Goal: Information Seeking & Learning: Learn about a topic

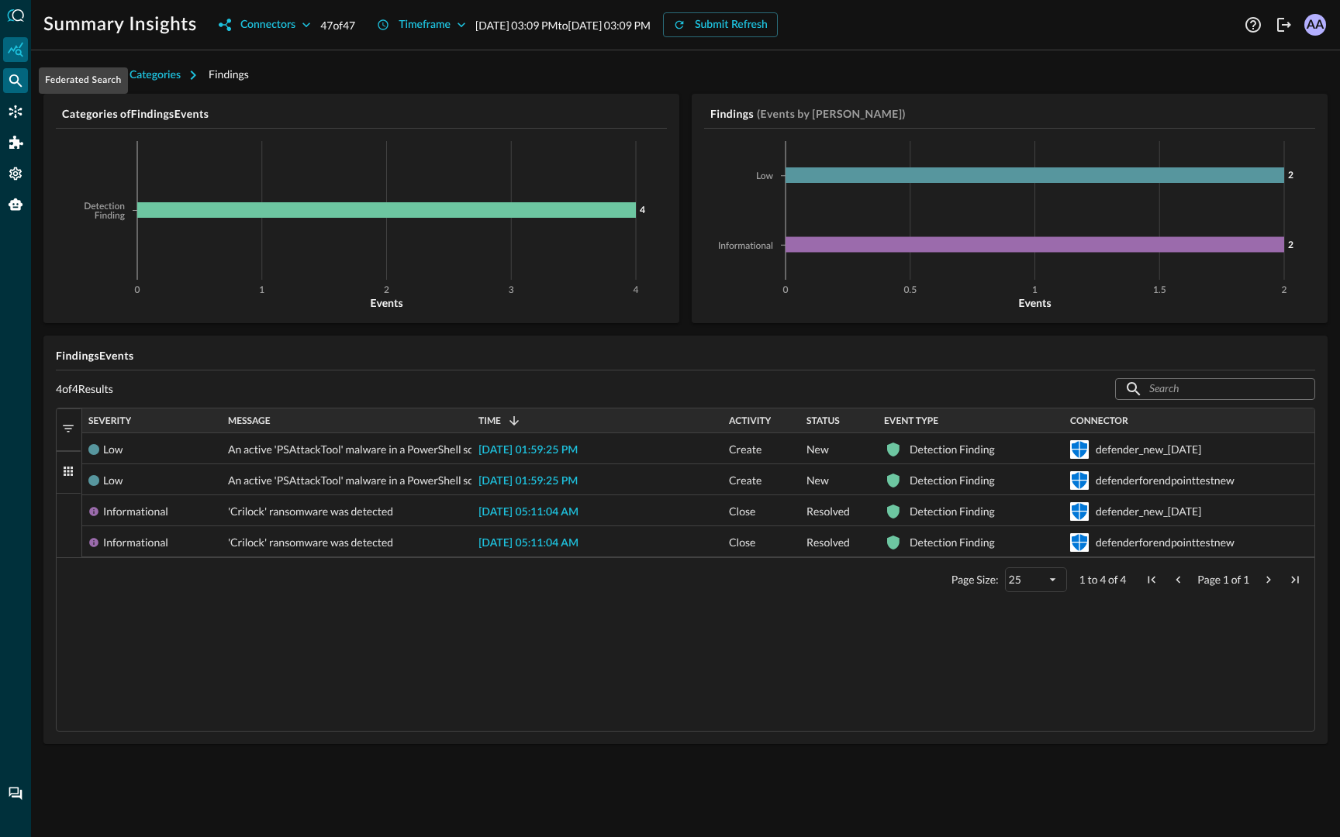
click at [5, 81] on div "Federated Search" at bounding box center [15, 80] width 25 height 25
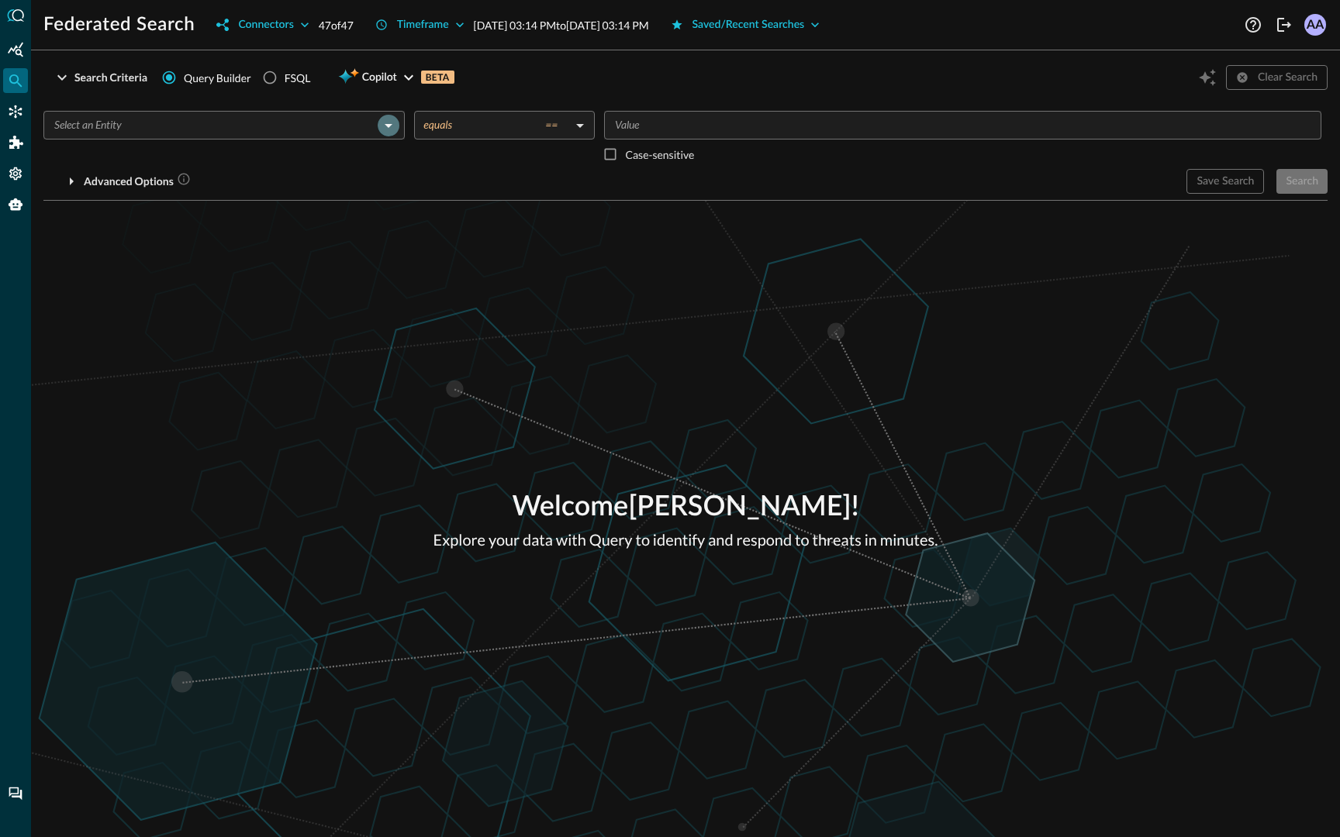
click at [392, 128] on icon "Open" at bounding box center [388, 125] width 19 height 19
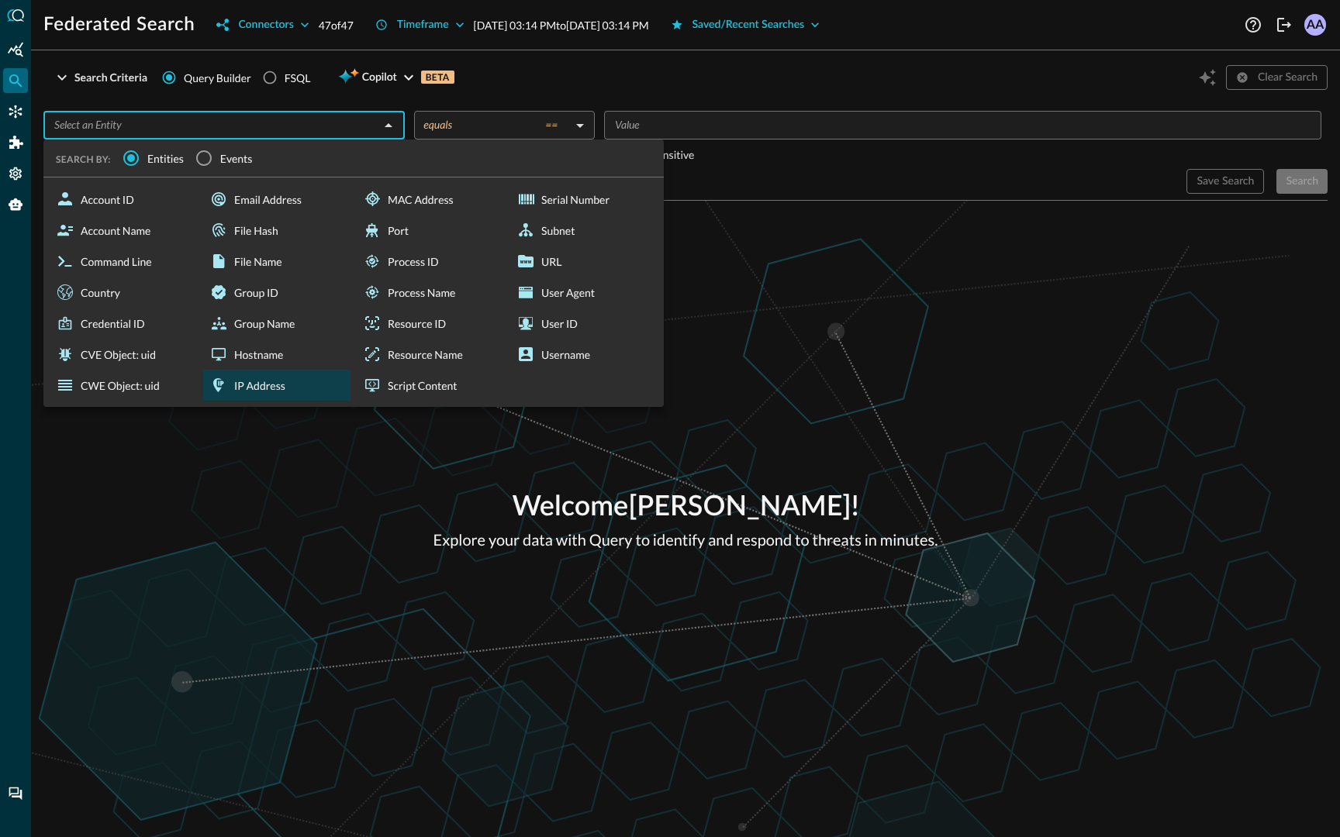
click at [273, 376] on div "IP Address" at bounding box center [276, 385] width 147 height 31
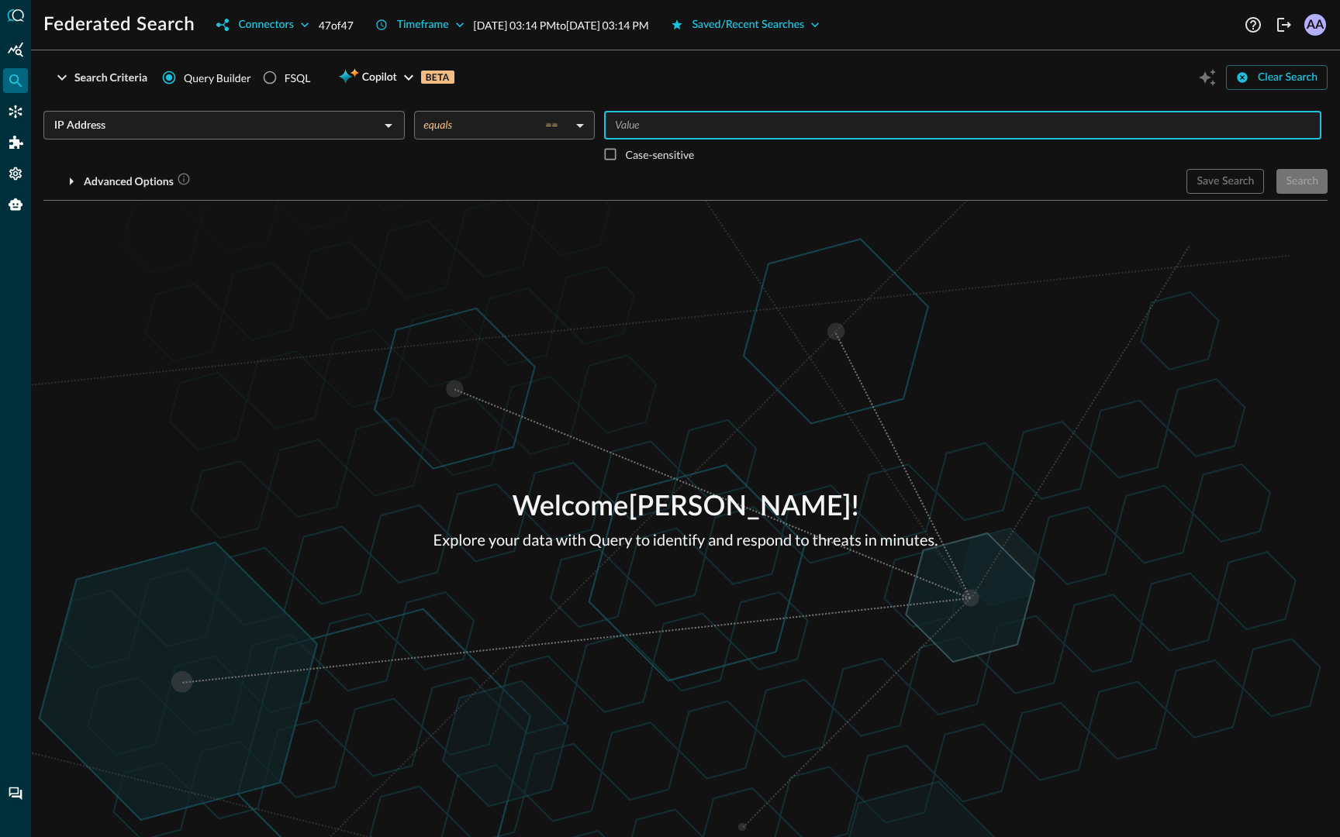
click at [633, 122] on input "Value" at bounding box center [962, 125] width 706 height 19
click at [384, 119] on icon "Open" at bounding box center [388, 125] width 19 height 19
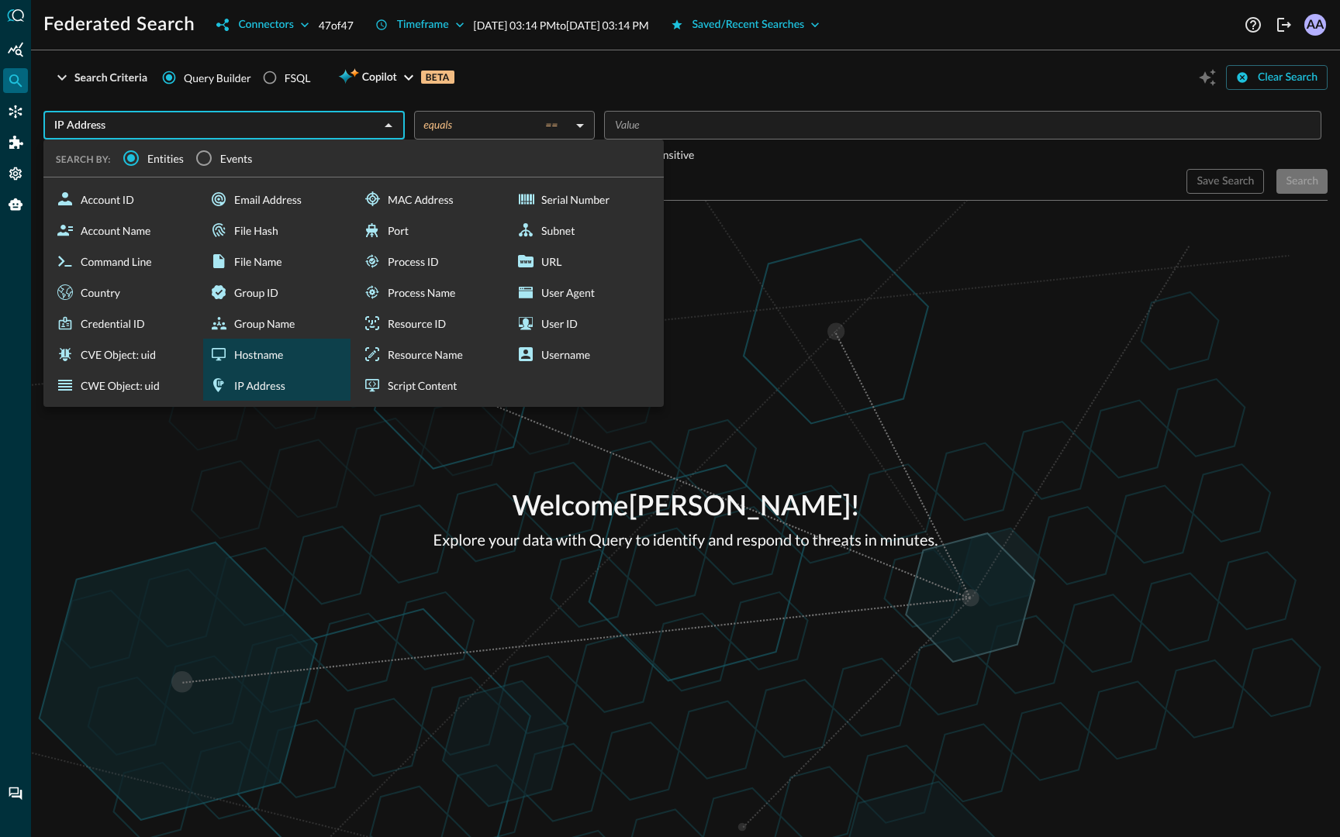
click at [272, 358] on div "Hostname" at bounding box center [276, 354] width 147 height 31
type input "Hostname"
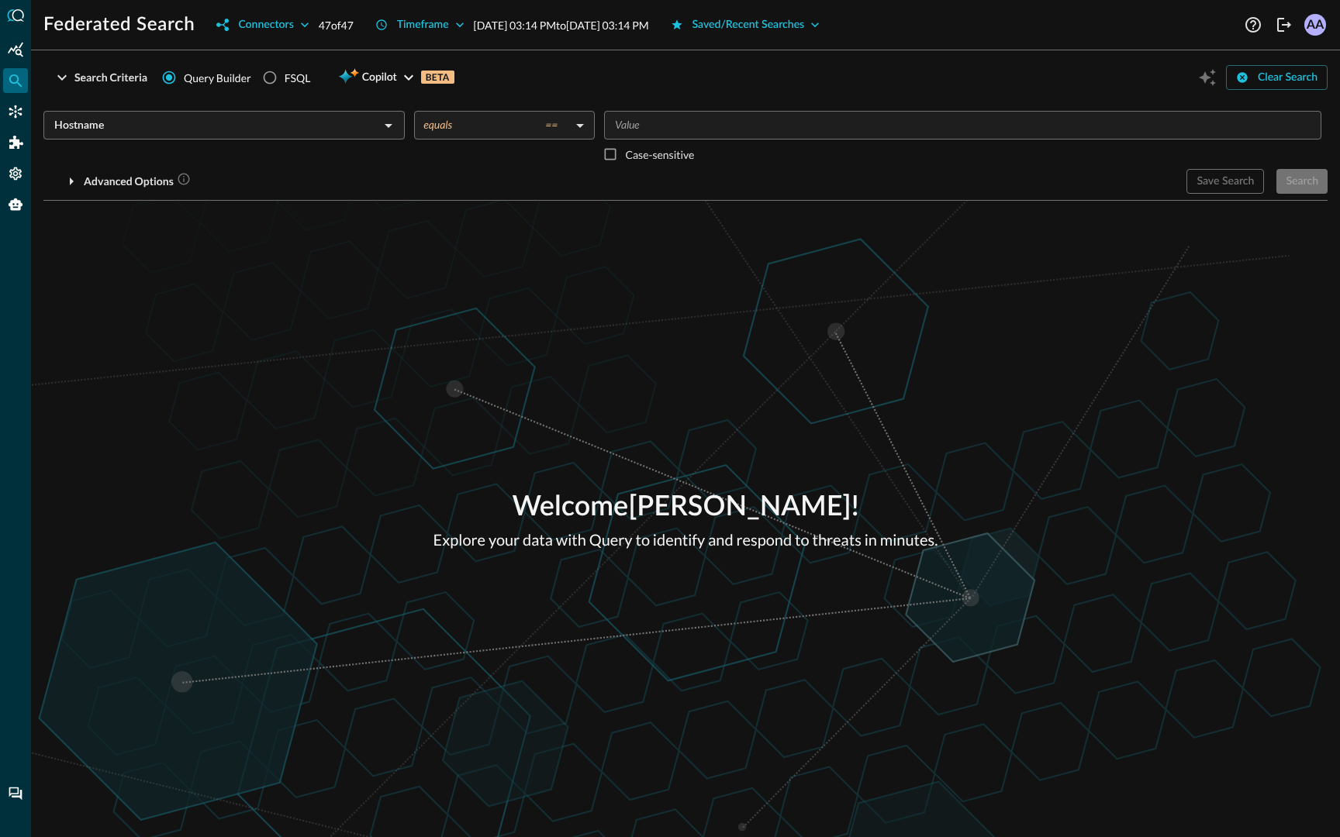
click at [509, 135] on body "Federated Search Connectors 47 of 47 Timeframe Sep 24, 2025 03:14 PM to Sep 25,…" at bounding box center [670, 418] width 1340 height 837
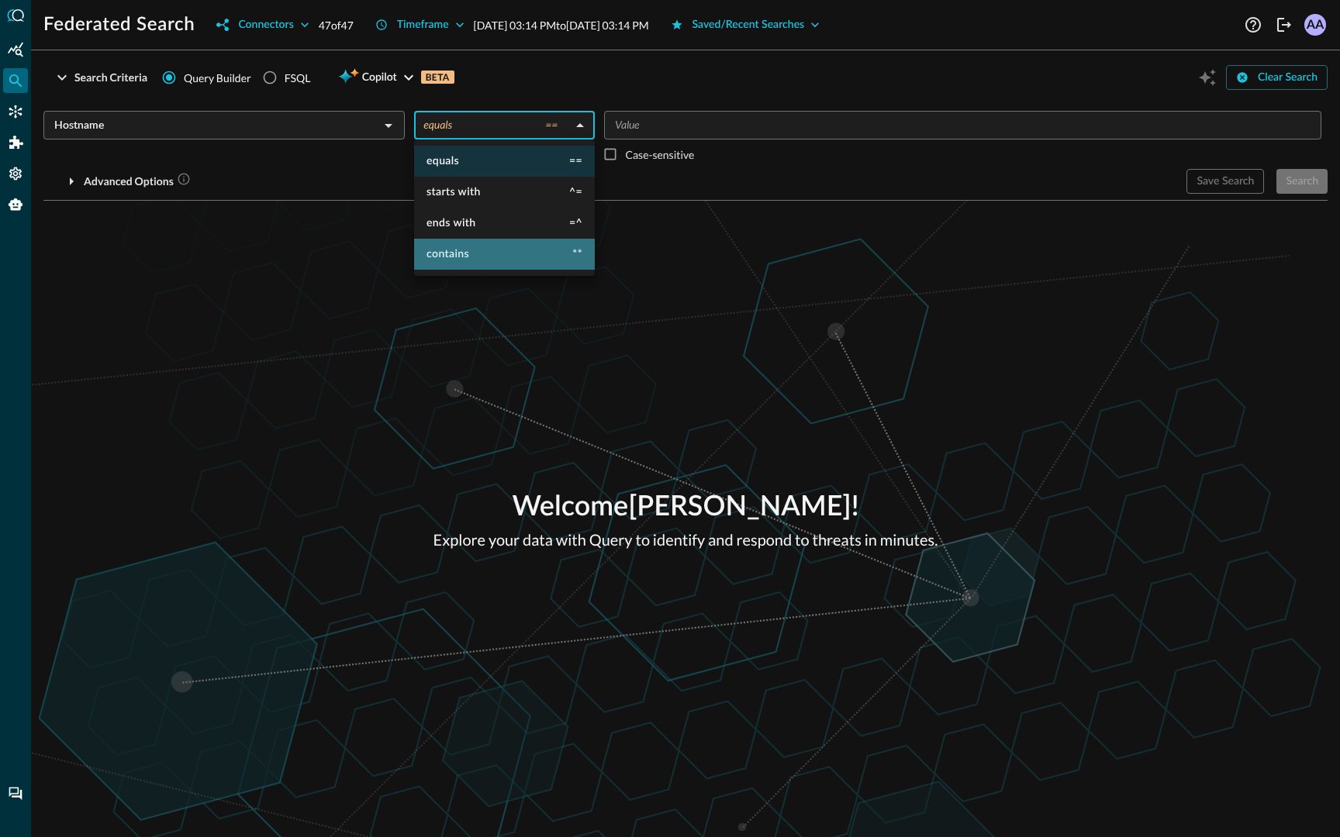
click at [480, 247] on li "contains **" at bounding box center [504, 254] width 181 height 31
type input "contains"
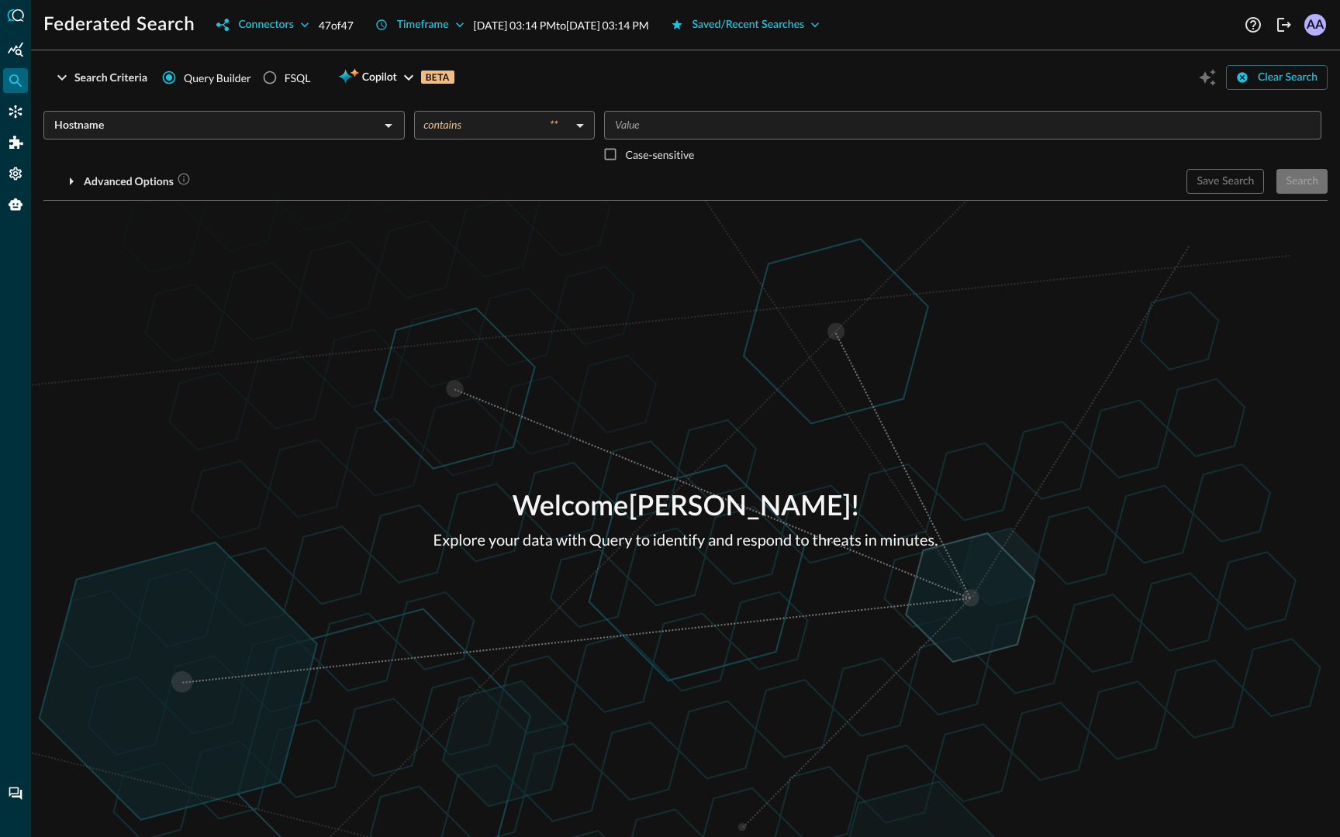
click at [647, 110] on div "Hostname ​ contains ** contains ​ ​ Case-sensitive Advanced Options Save Search…" at bounding box center [685, 145] width 1284 height 95
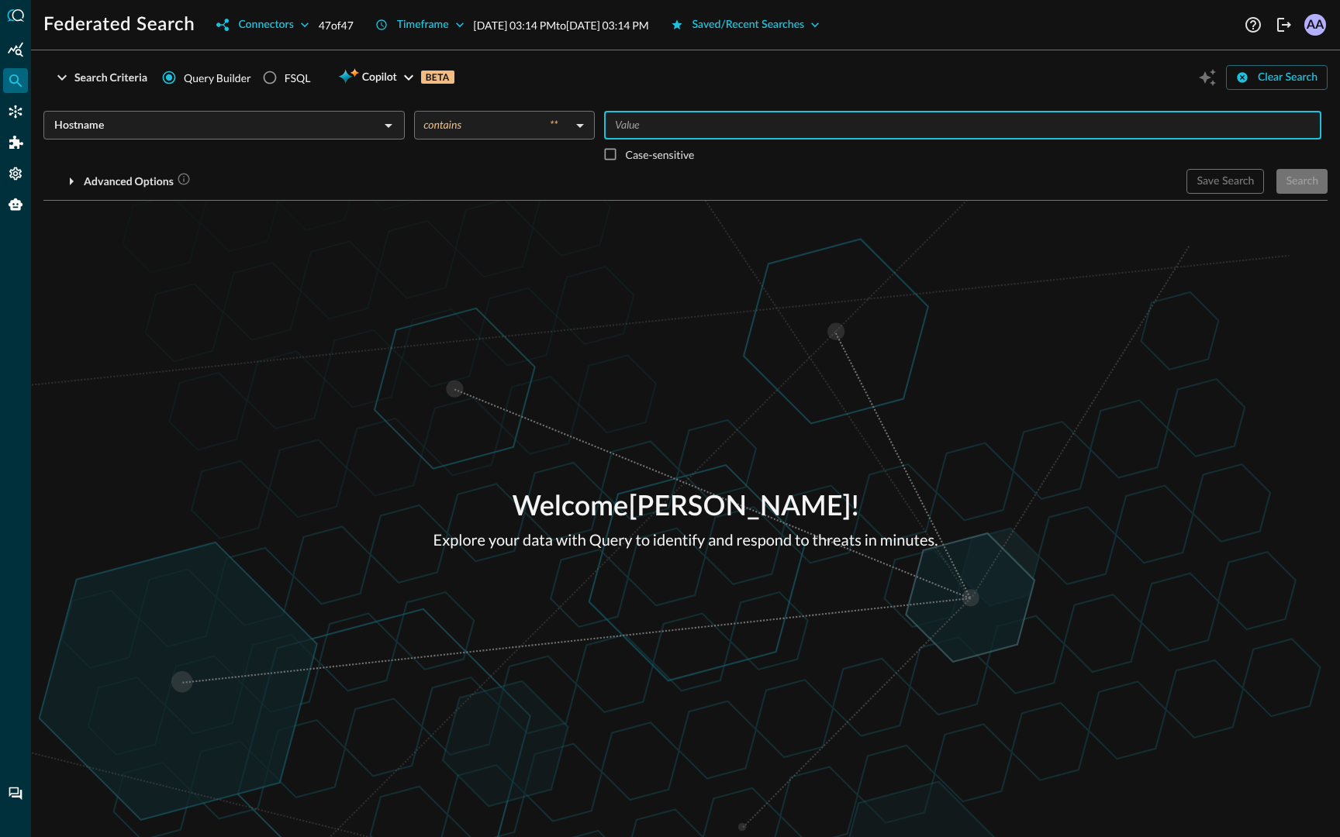
click at [645, 116] on input "Value" at bounding box center [962, 125] width 706 height 19
type input "query"
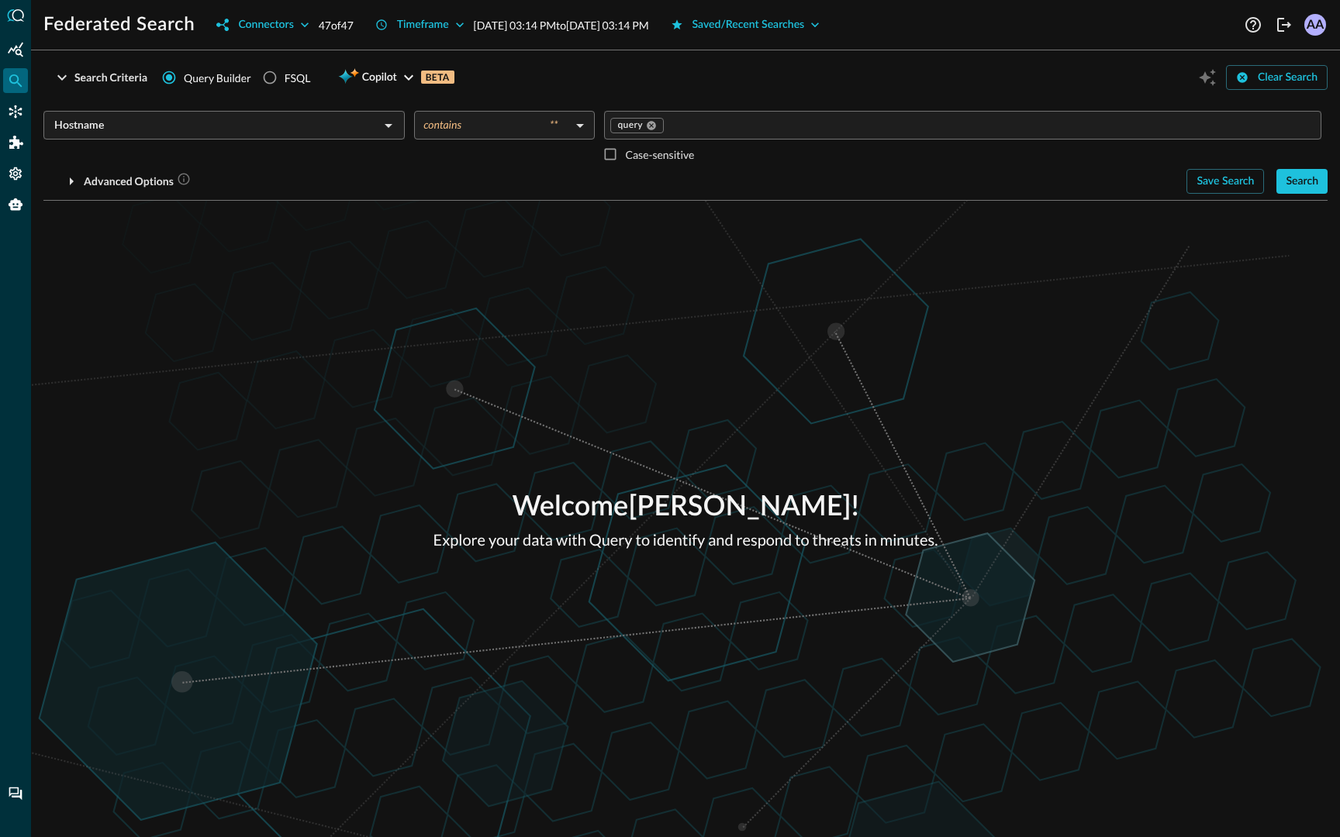
click at [985, 216] on div "Welcome Avnish Anand ! Explore your data with Query to identify and respond to …" at bounding box center [685, 519] width 1309 height 637
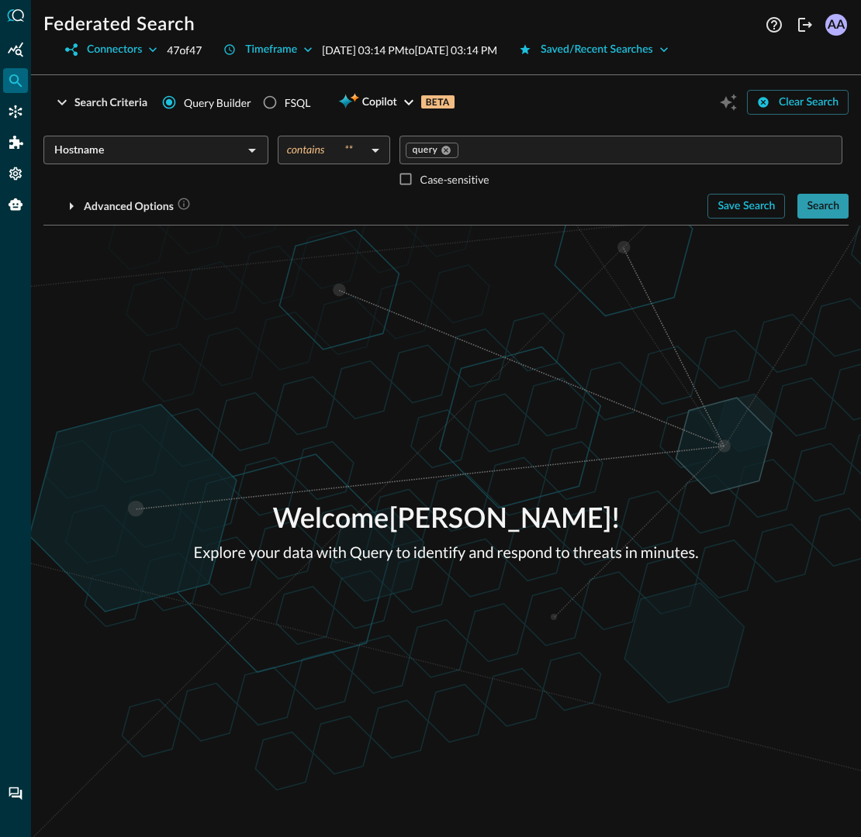
click at [825, 209] on div "Search" at bounding box center [822, 206] width 33 height 19
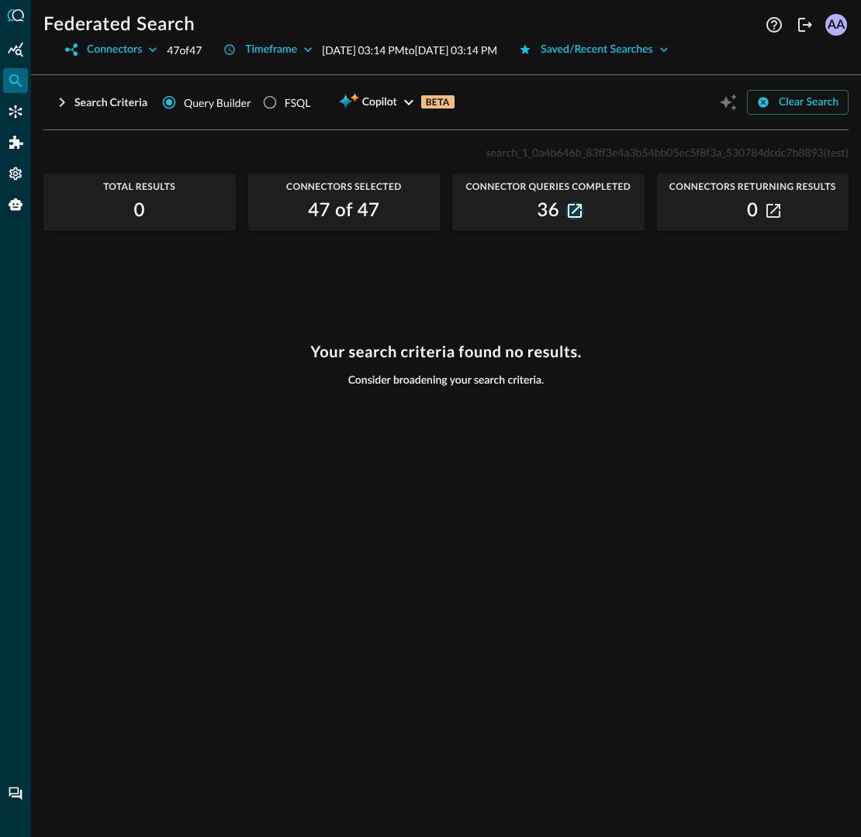
click at [576, 215] on icon "button" at bounding box center [575, 211] width 14 height 14
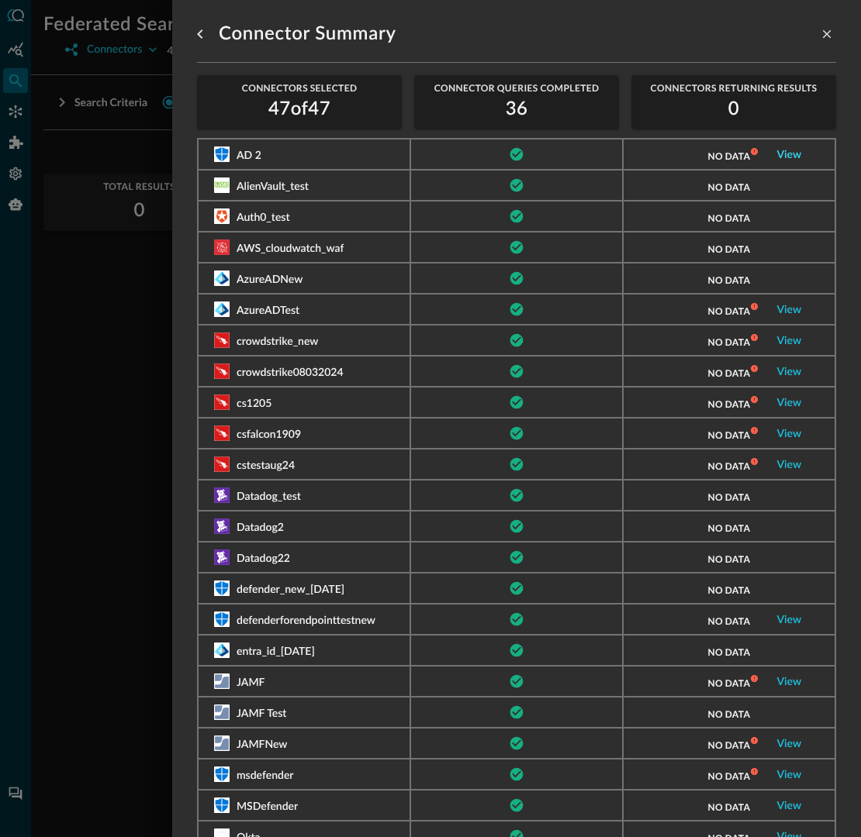
click at [787, 152] on link "View" at bounding box center [789, 155] width 25 height 11
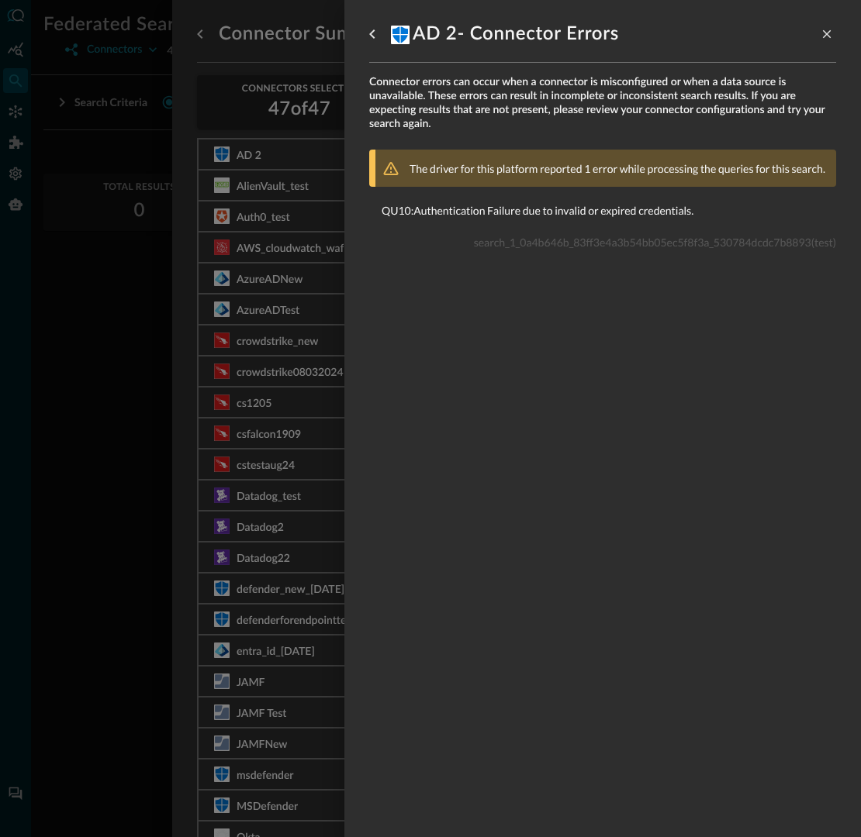
click at [224, 394] on div at bounding box center [430, 418] width 861 height 837
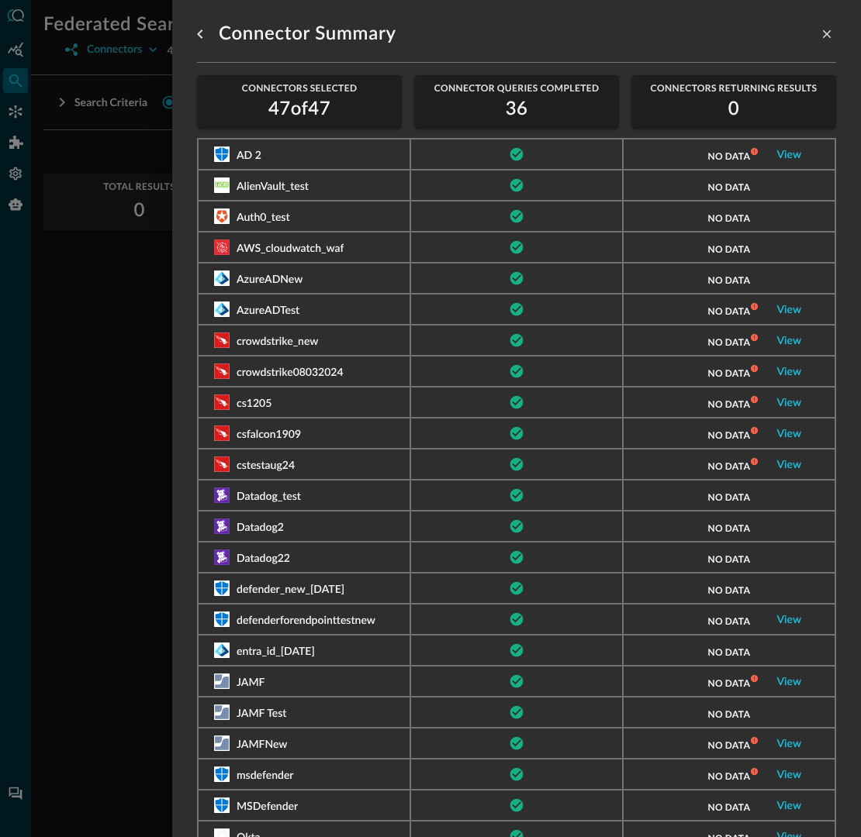
click at [74, 497] on div at bounding box center [430, 418] width 861 height 837
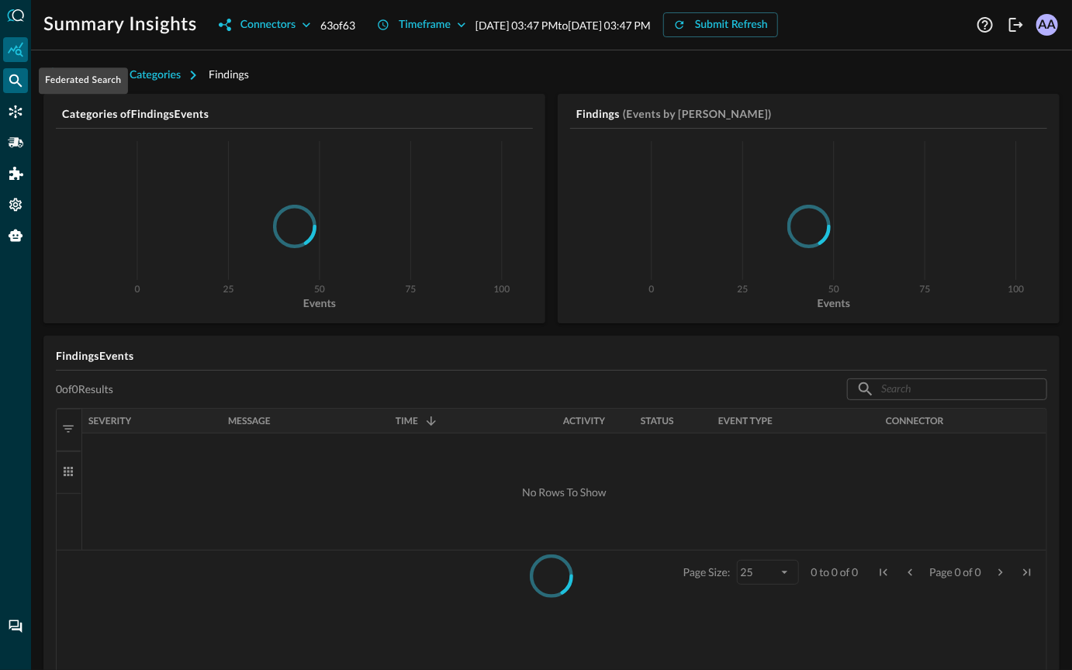
click at [21, 80] on icon "Federated Search" at bounding box center [16, 81] width 16 height 16
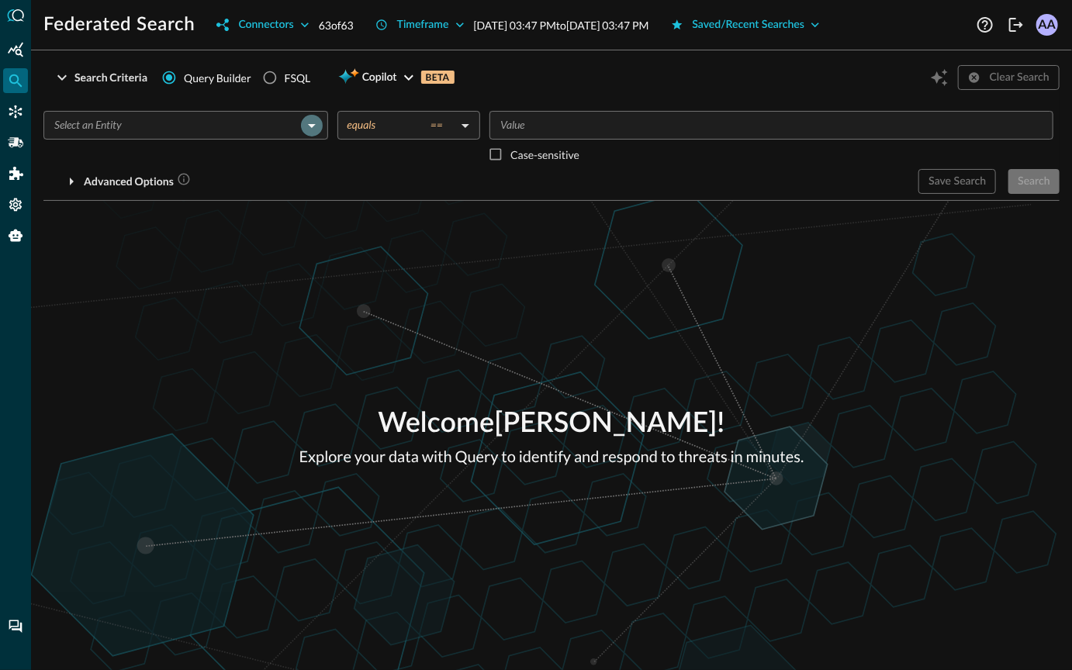
click at [316, 129] on icon "Open" at bounding box center [311, 125] width 19 height 19
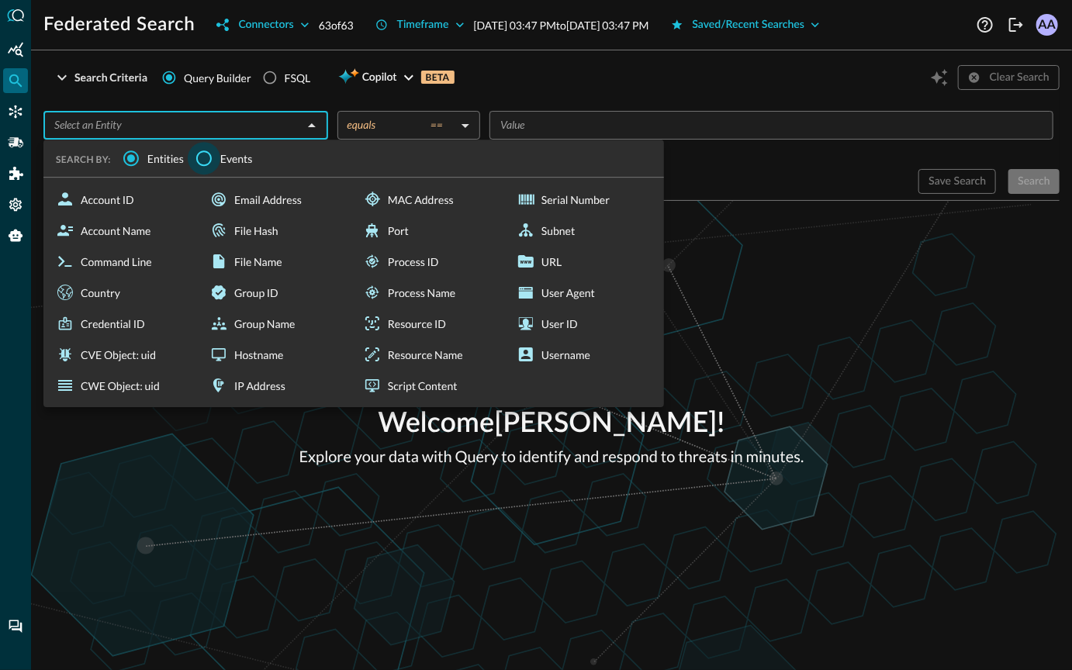
click at [201, 154] on input "Events" at bounding box center [204, 158] width 33 height 33
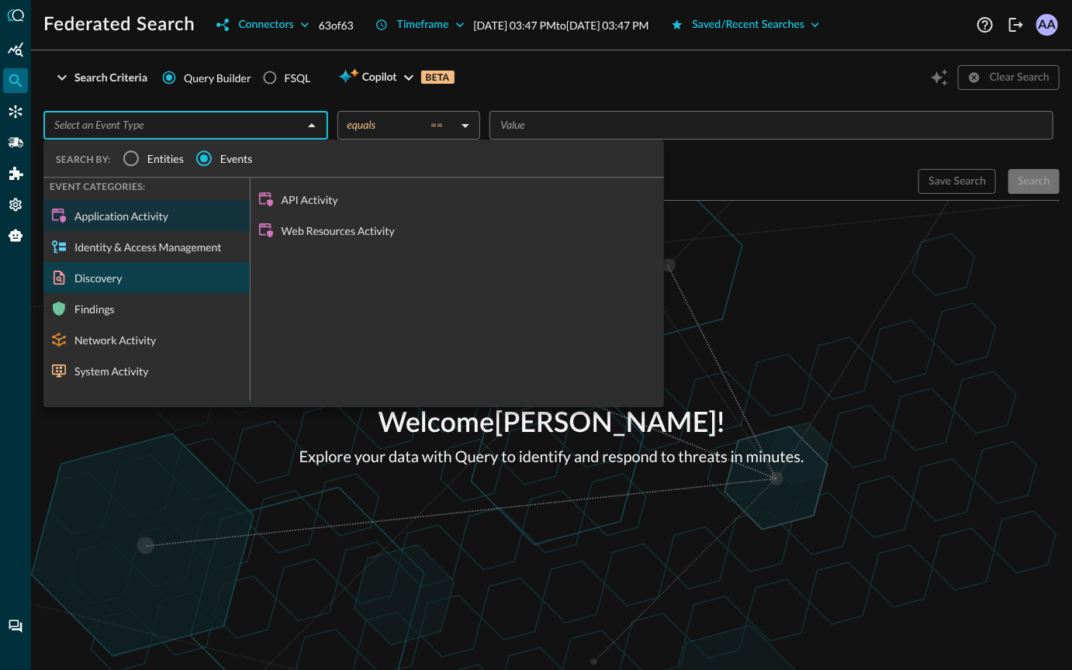
click at [192, 274] on div "Discovery" at bounding box center [146, 277] width 206 height 31
click at [182, 274] on div "Discovery" at bounding box center [146, 277] width 206 height 31
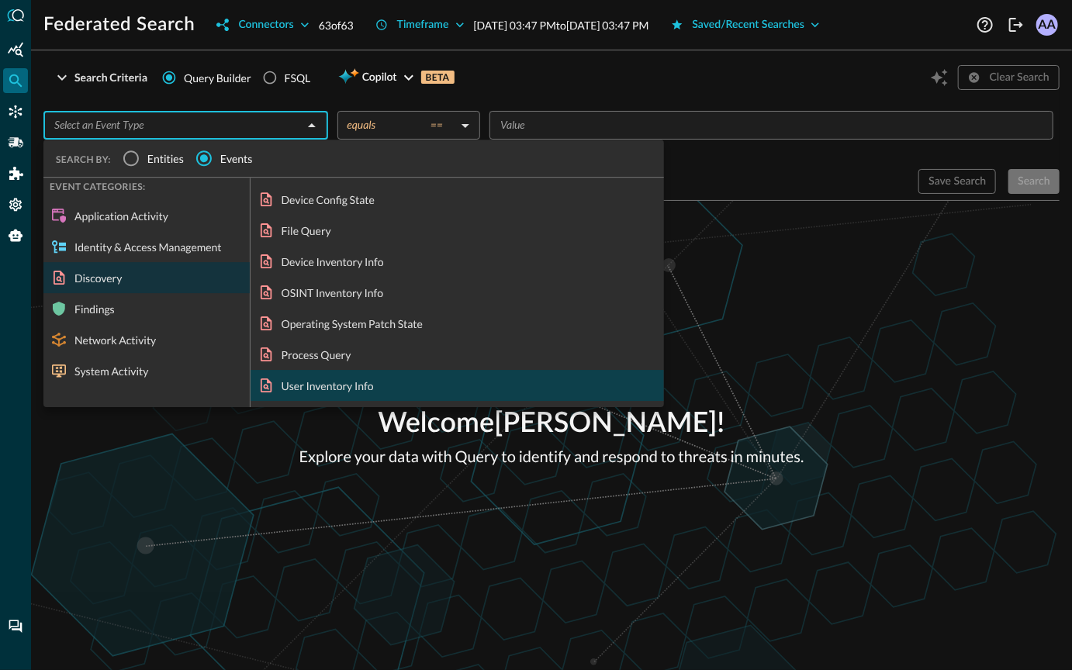
click at [347, 384] on div "User Inventory Info" at bounding box center [456, 385] width 413 height 31
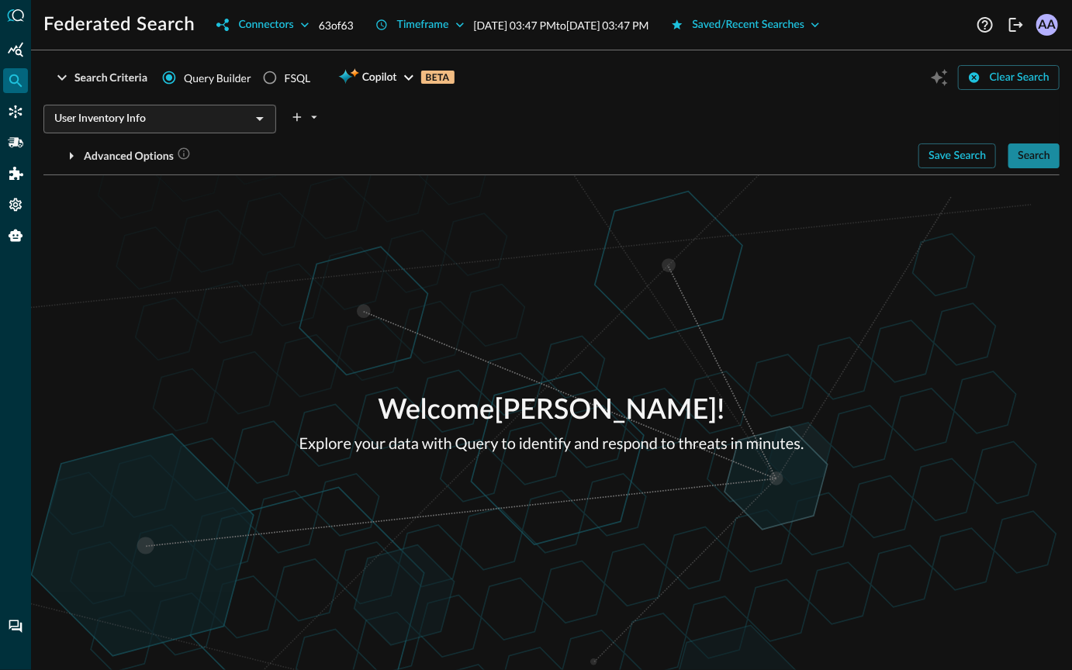
drag, startPoint x: 1039, startPoint y: 150, endPoint x: 944, endPoint y: 291, distance: 169.7
click at [944, 291] on div "Search Criteria Query Builder FSQL Copilot BETA Clear Search User Inventory Inf…" at bounding box center [551, 366] width 1016 height 607
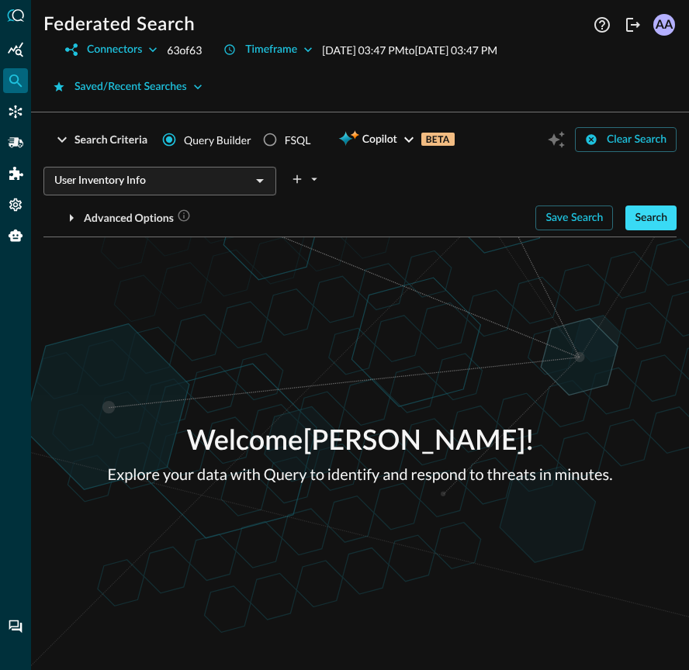
click at [667, 210] on button "Search" at bounding box center [650, 217] width 51 height 25
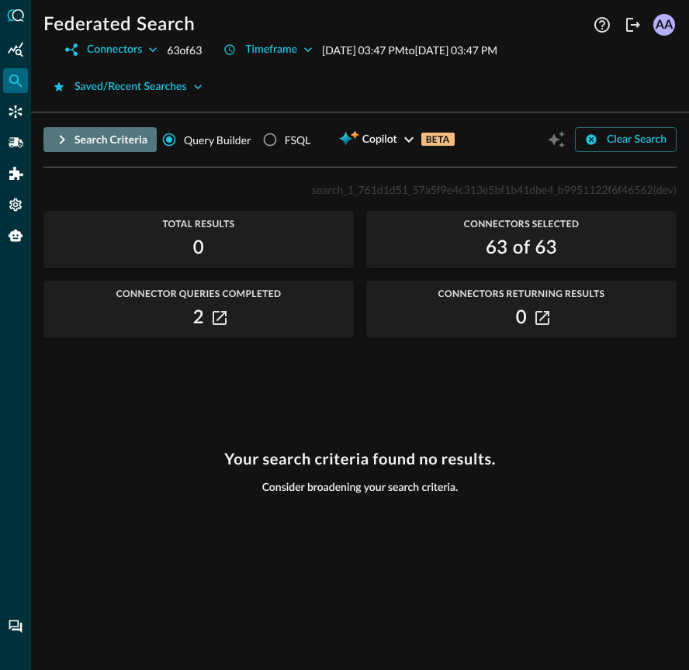
click at [60, 143] on icon "button" at bounding box center [62, 139] width 19 height 19
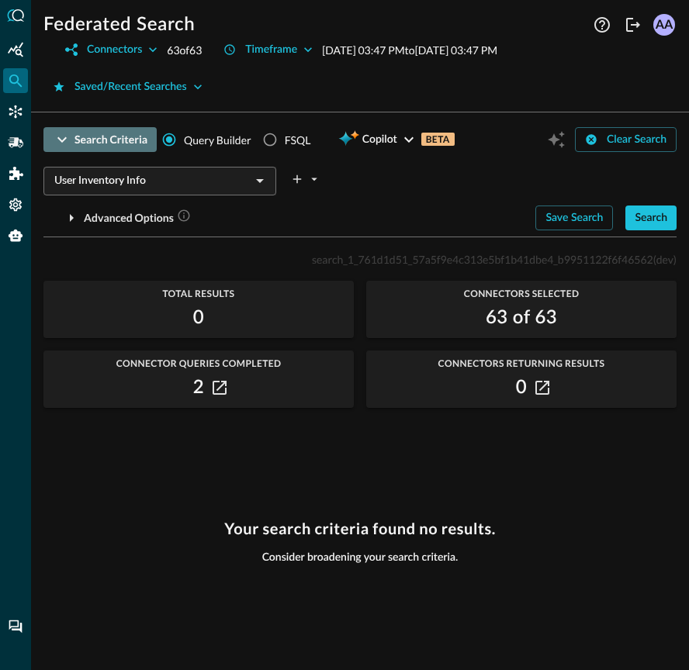
click at [60, 143] on icon "button" at bounding box center [62, 139] width 19 height 19
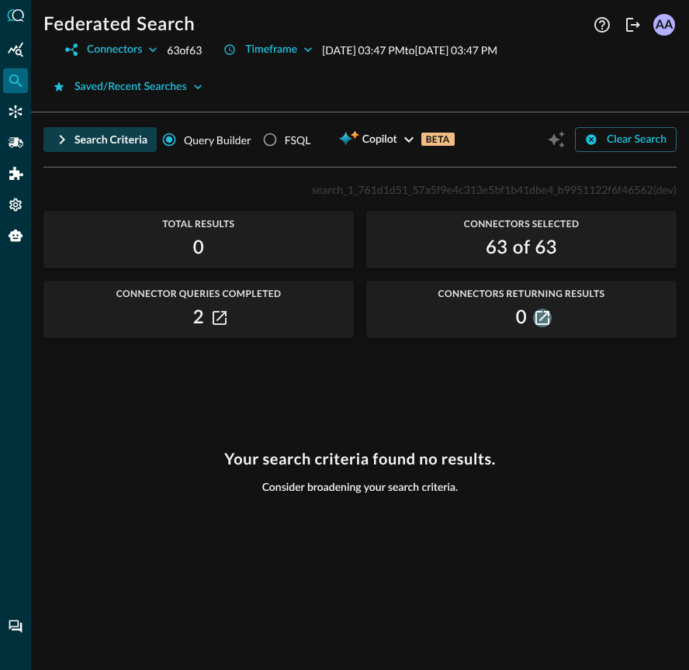
click at [538, 316] on icon "button" at bounding box center [542, 318] width 14 height 14
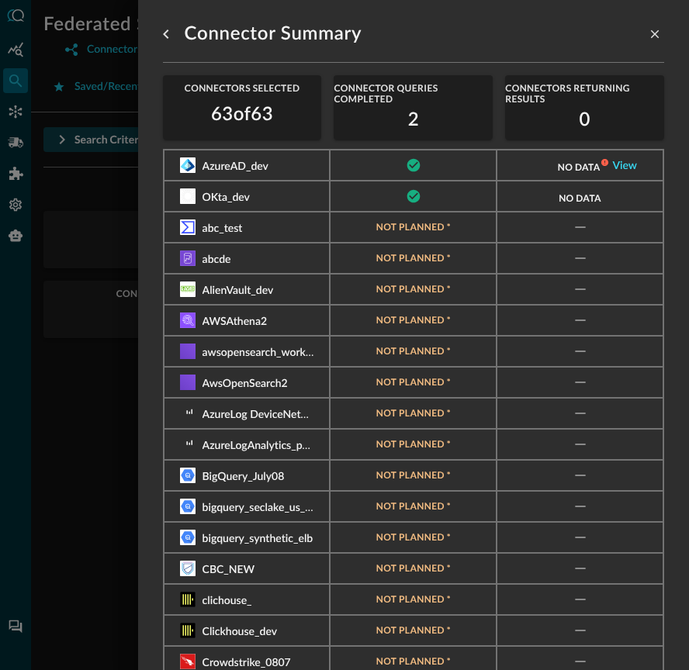
click at [630, 164] on link "View" at bounding box center [624, 166] width 25 height 11
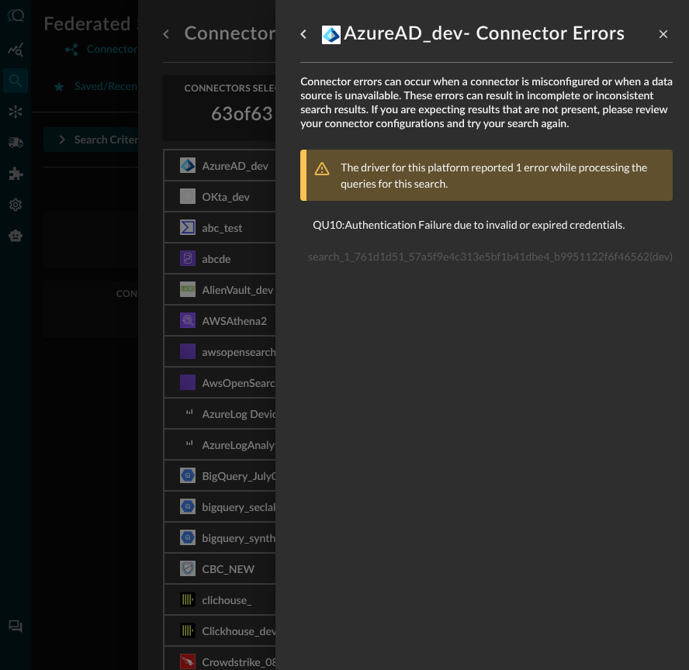
click at [246, 218] on div at bounding box center [344, 335] width 689 height 670
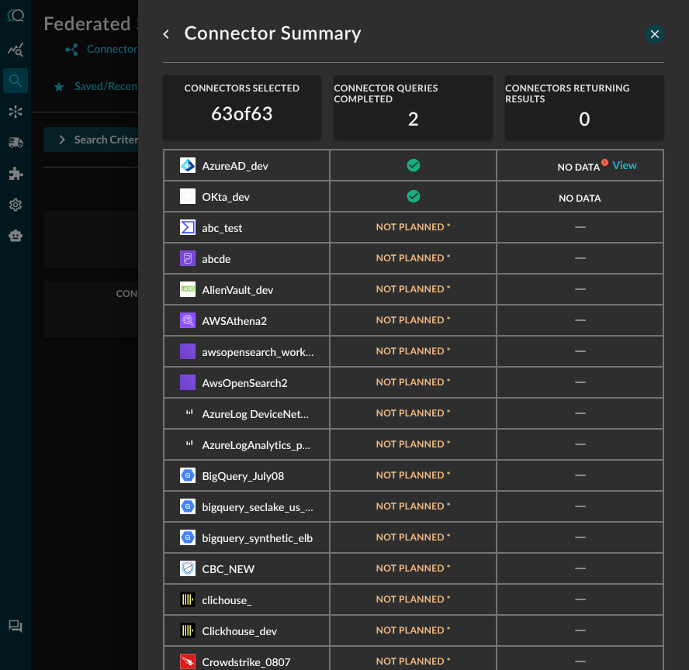
click at [653, 38] on icon "close-drawer" at bounding box center [654, 34] width 14 height 14
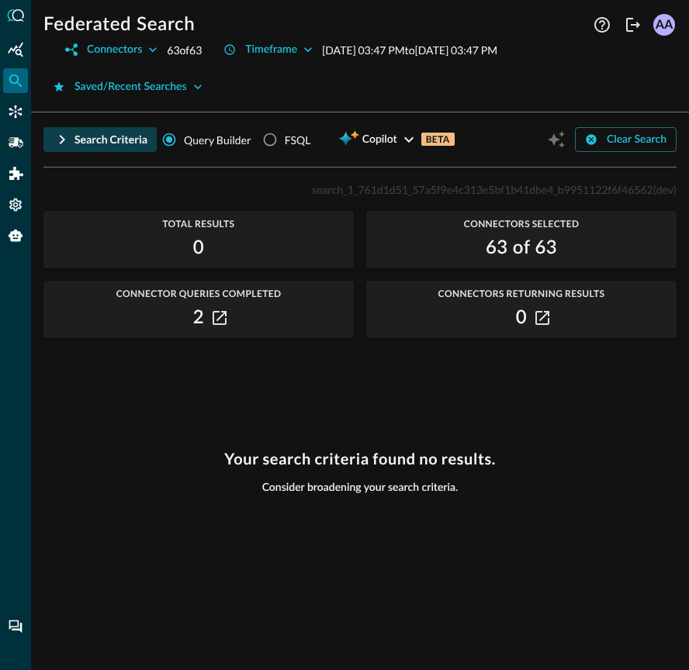
click at [64, 134] on icon "button" at bounding box center [62, 139] width 19 height 19
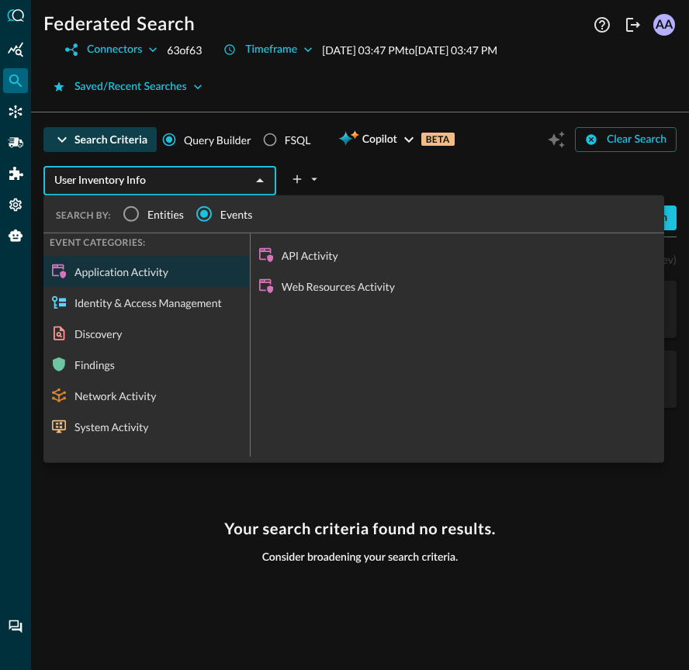
click at [200, 184] on input "User Inventory Info" at bounding box center [147, 180] width 198 height 19
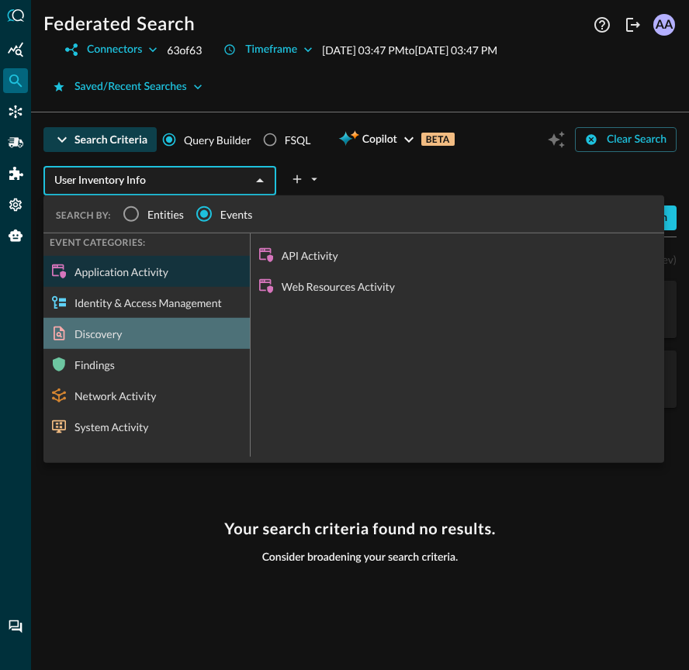
click at [136, 335] on div "Discovery" at bounding box center [146, 333] width 206 height 31
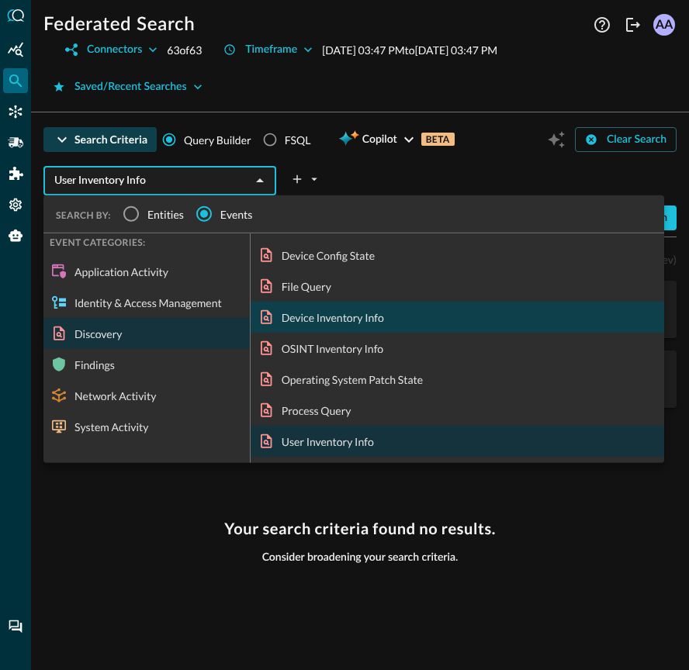
click at [351, 319] on div "Device Inventory Info" at bounding box center [456, 317] width 413 height 31
type input "Device Inventory Info"
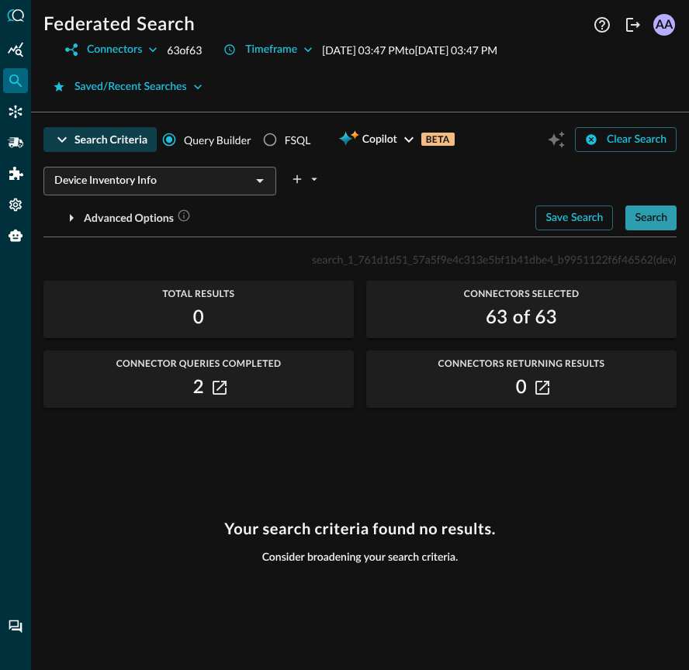
click at [648, 219] on div "Search" at bounding box center [650, 218] width 33 height 19
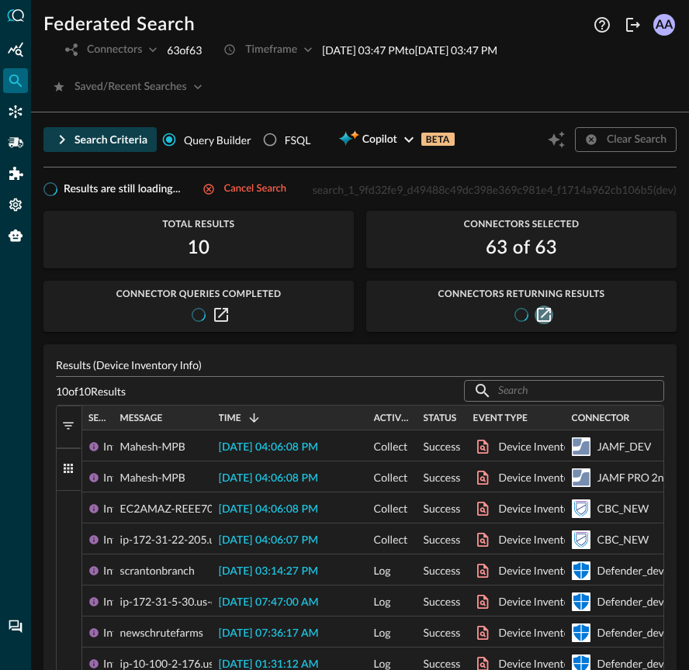
click at [542, 311] on icon "button" at bounding box center [544, 315] width 14 height 14
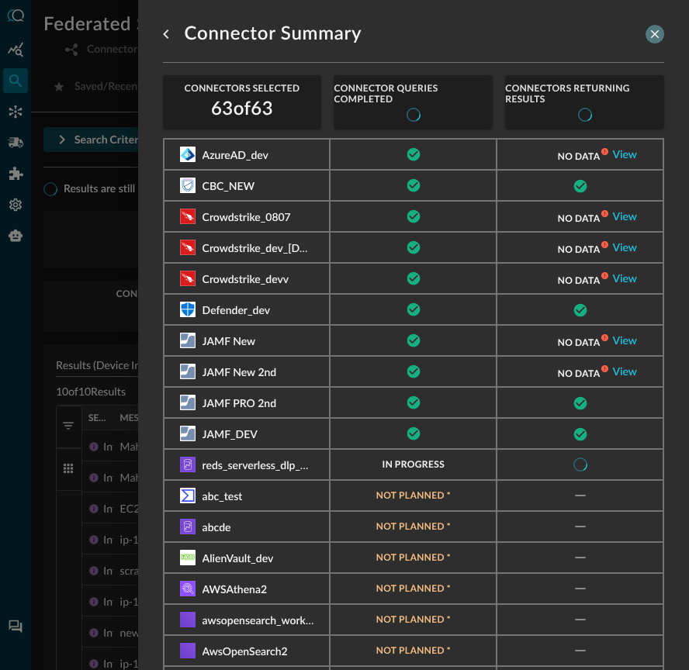
click at [655, 31] on icon "close-drawer" at bounding box center [654, 34] width 14 height 14
